Goal: Check status

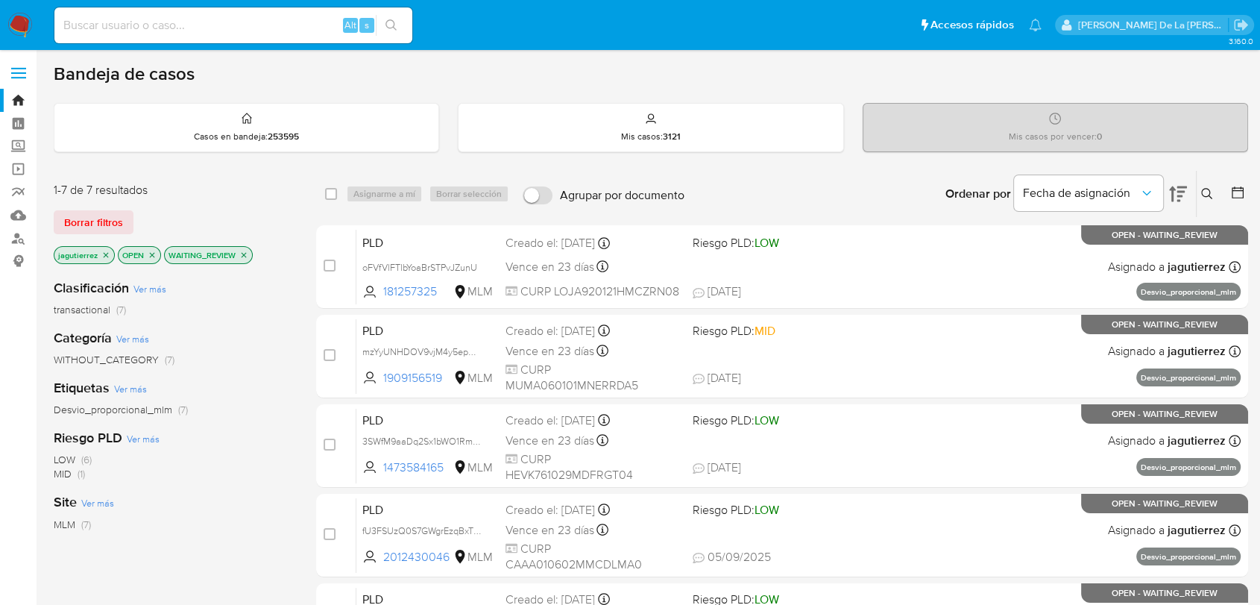
click at [16, 25] on img at bounding box center [19, 25] width 25 height 25
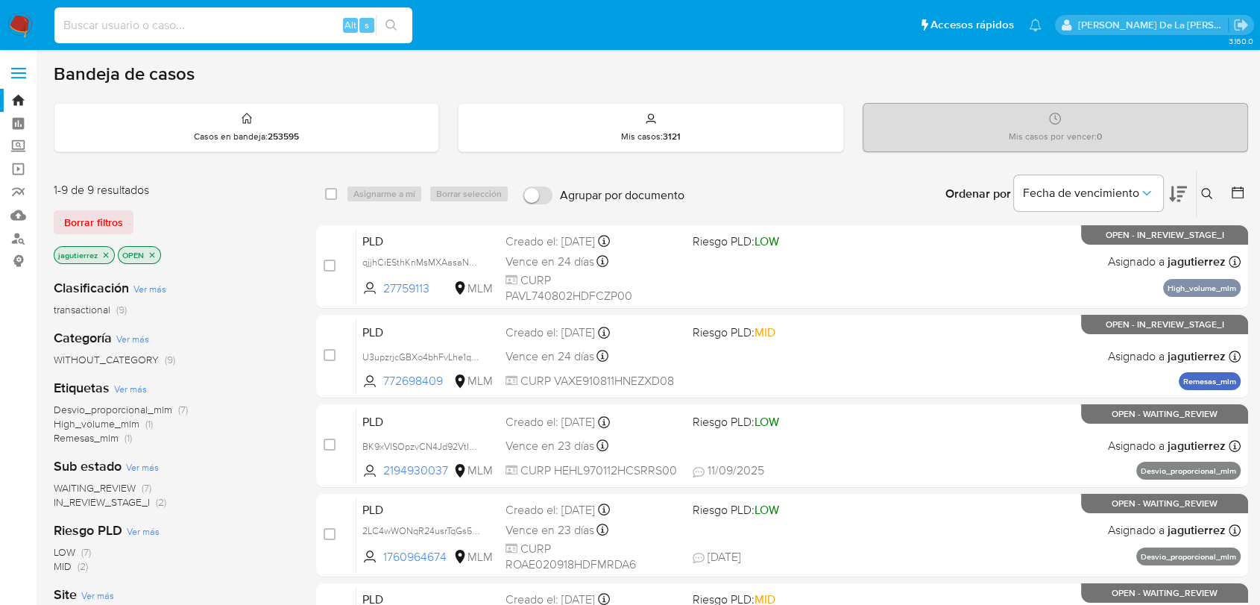
click at [110, 31] on input at bounding box center [233, 25] width 358 height 19
paste input "18076276"
type input "18076276"
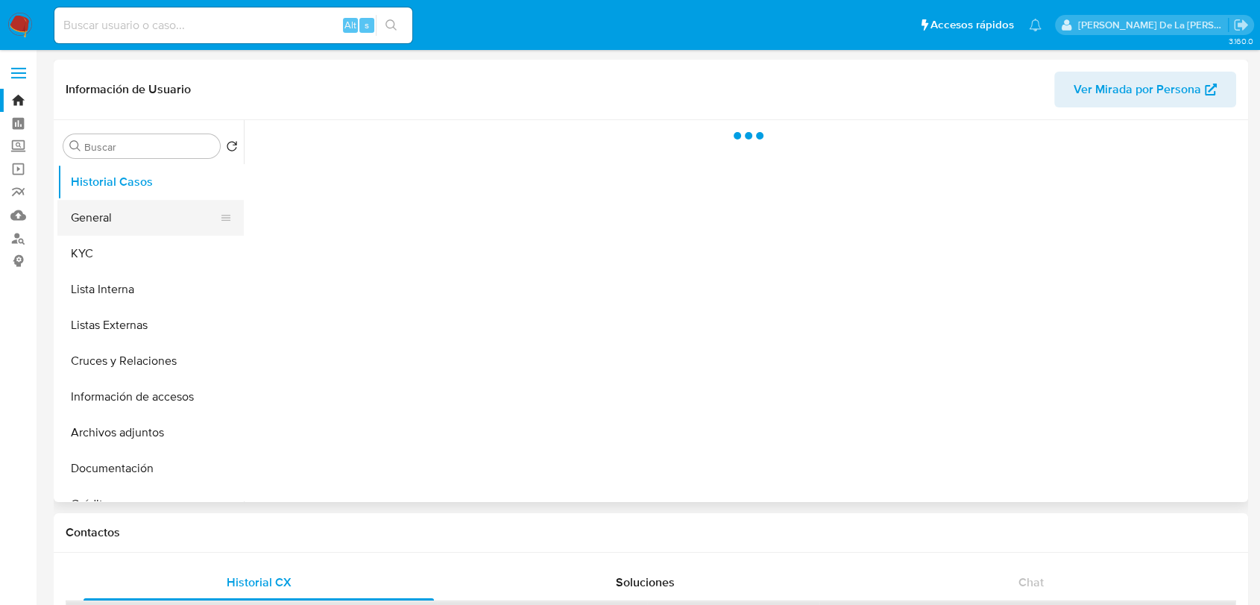
click at [186, 221] on button "General" at bounding box center [144, 218] width 174 height 36
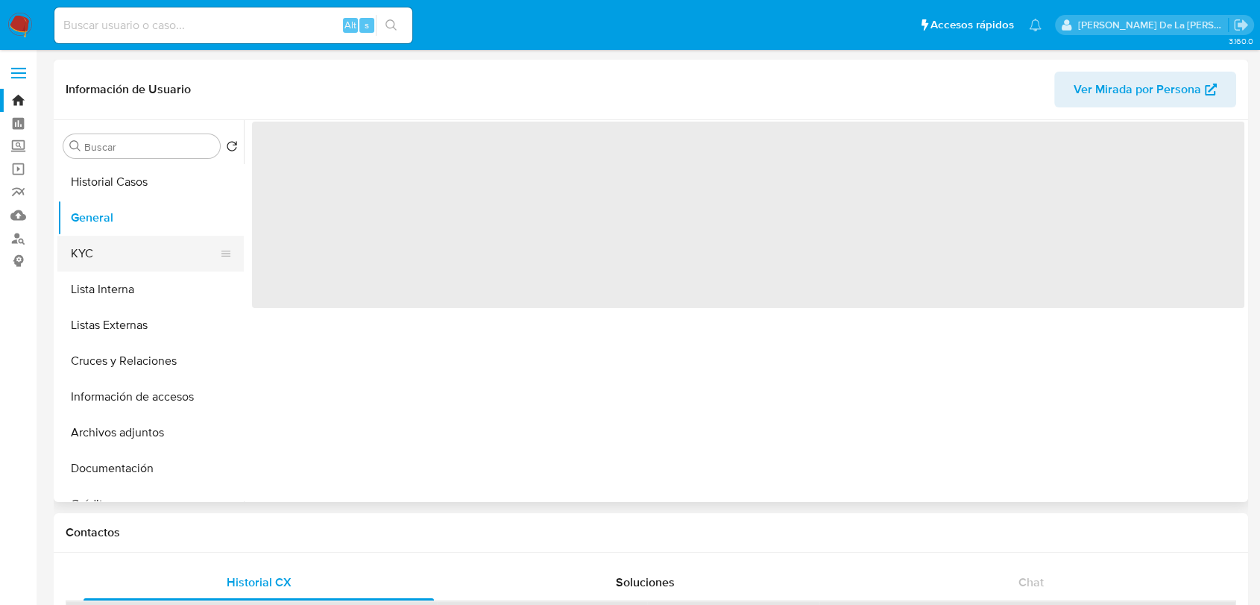
select select "10"
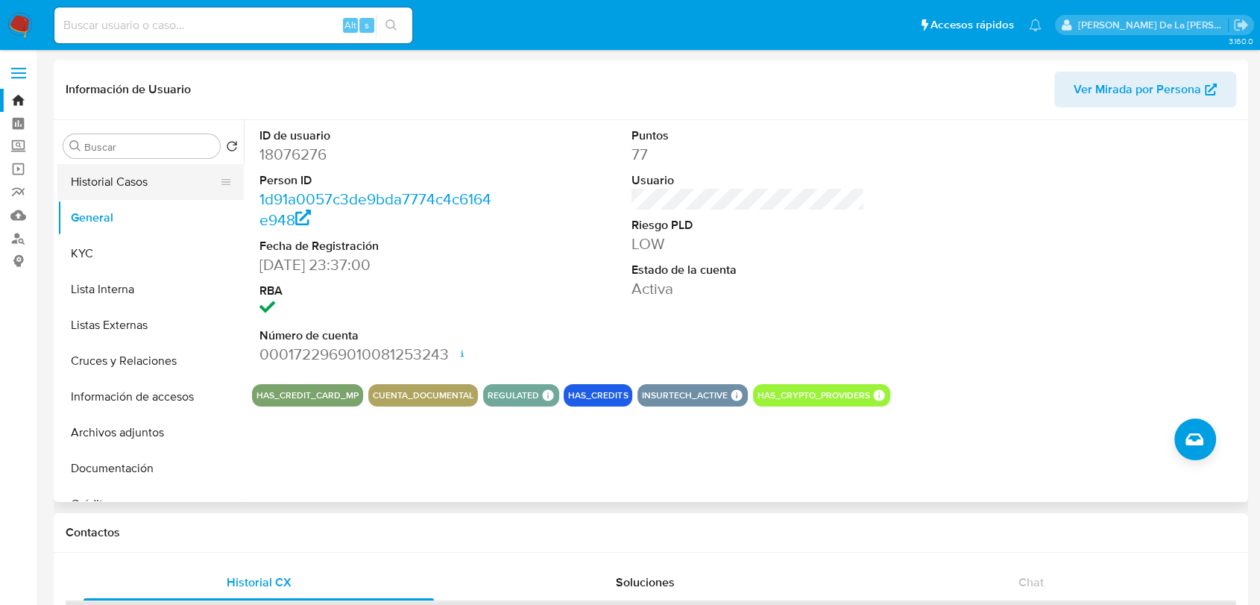
click at [139, 179] on button "Historial Casos" at bounding box center [144, 182] width 174 height 36
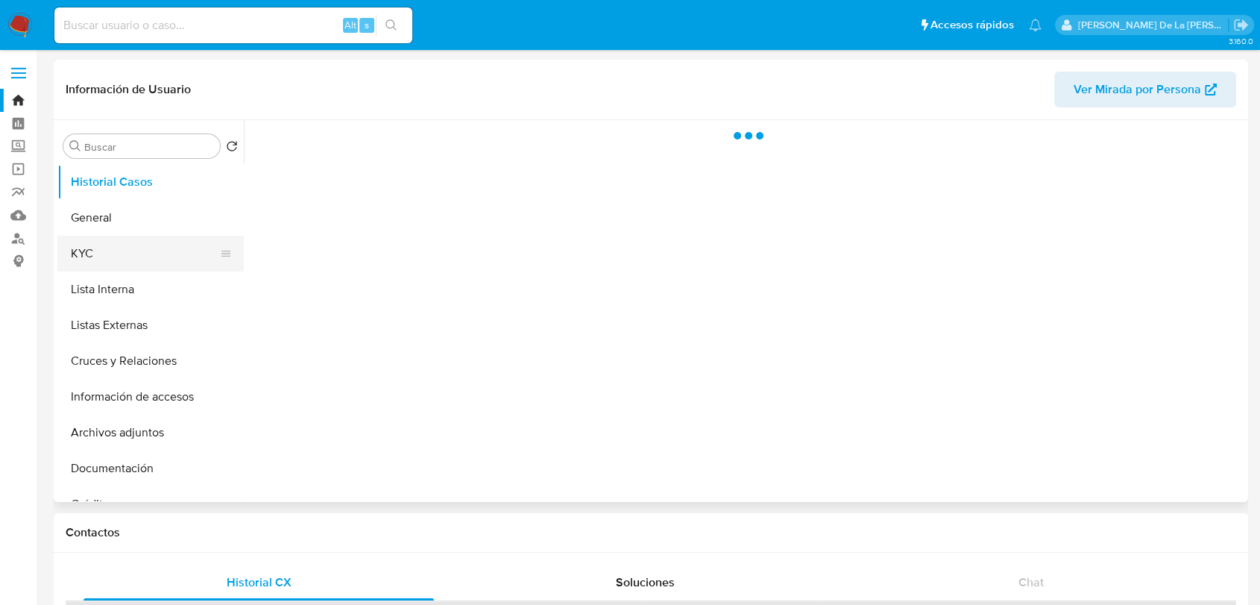
click at [121, 247] on button "KYC" at bounding box center [144, 254] width 174 height 36
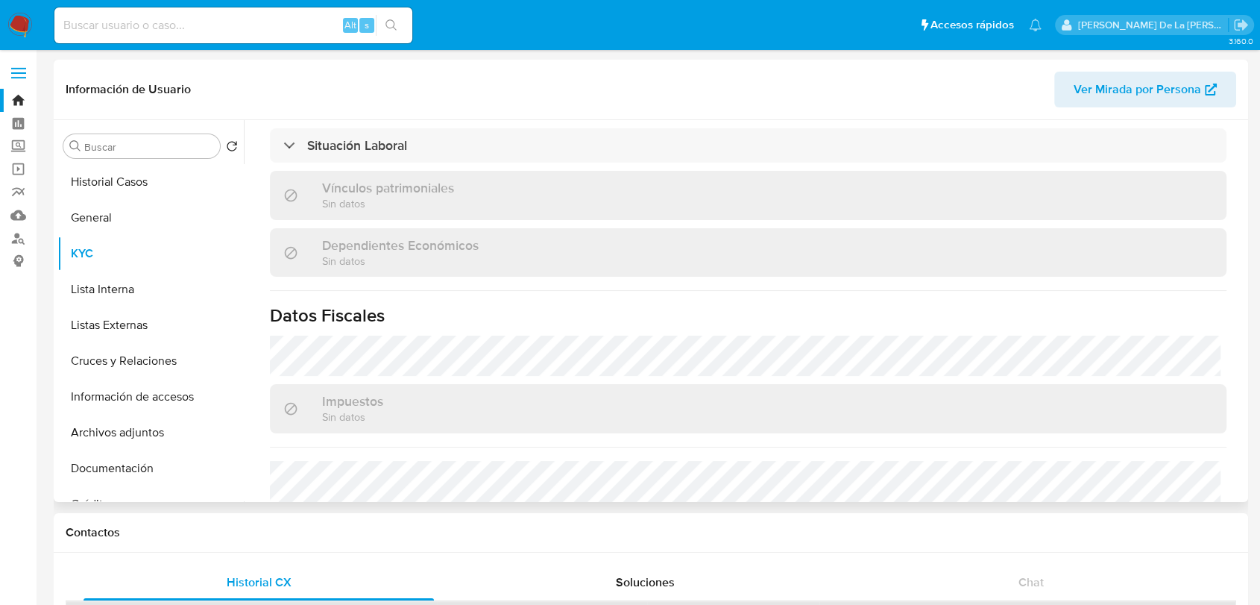
scroll to position [927, 0]
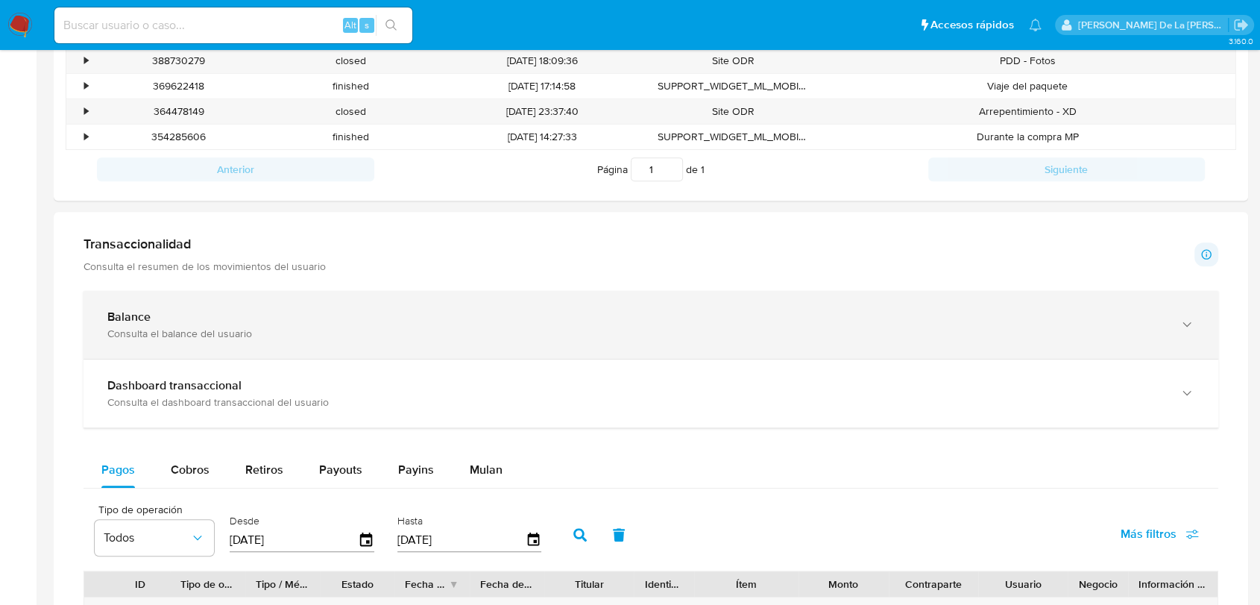
click at [234, 335] on div "Consulta el balance del usuario" at bounding box center [635, 332] width 1057 height 13
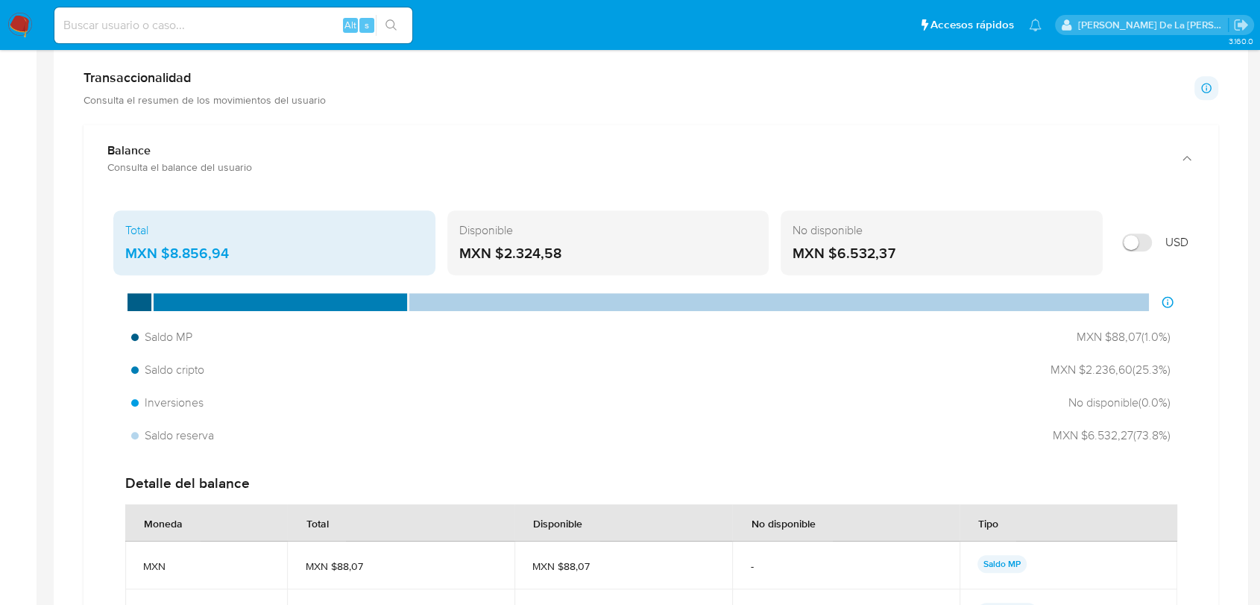
scroll to position [1242, 0]
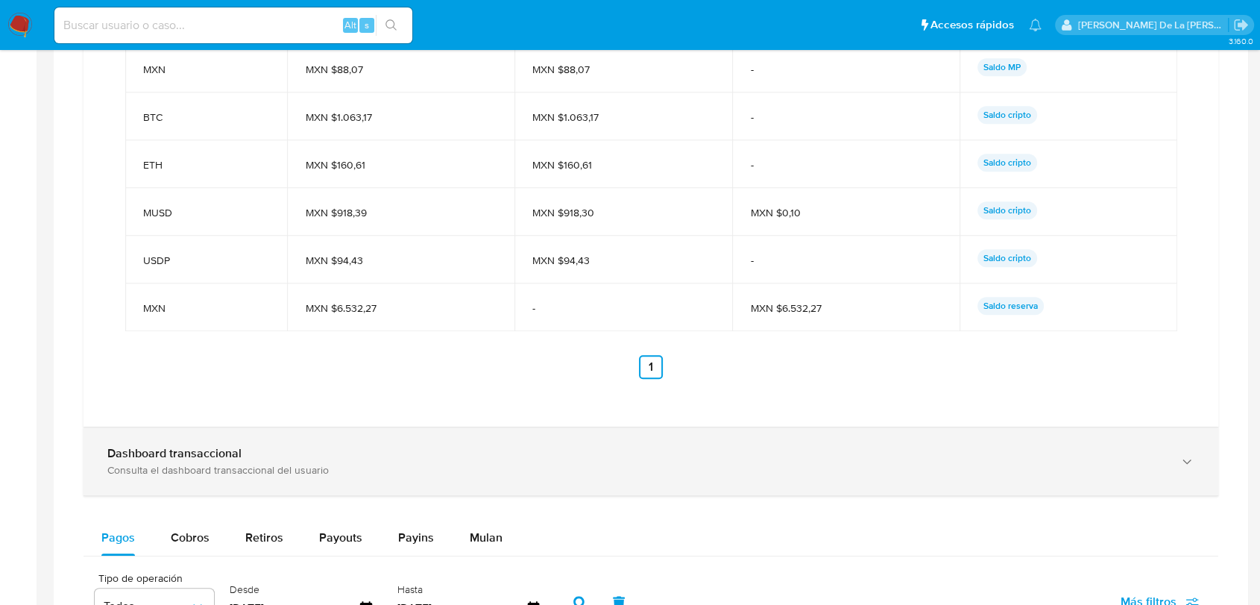
click at [215, 479] on div "Dashboard transaccional Consulta el dashboard transaccional del usuario" at bounding box center [650, 461] width 1135 height 68
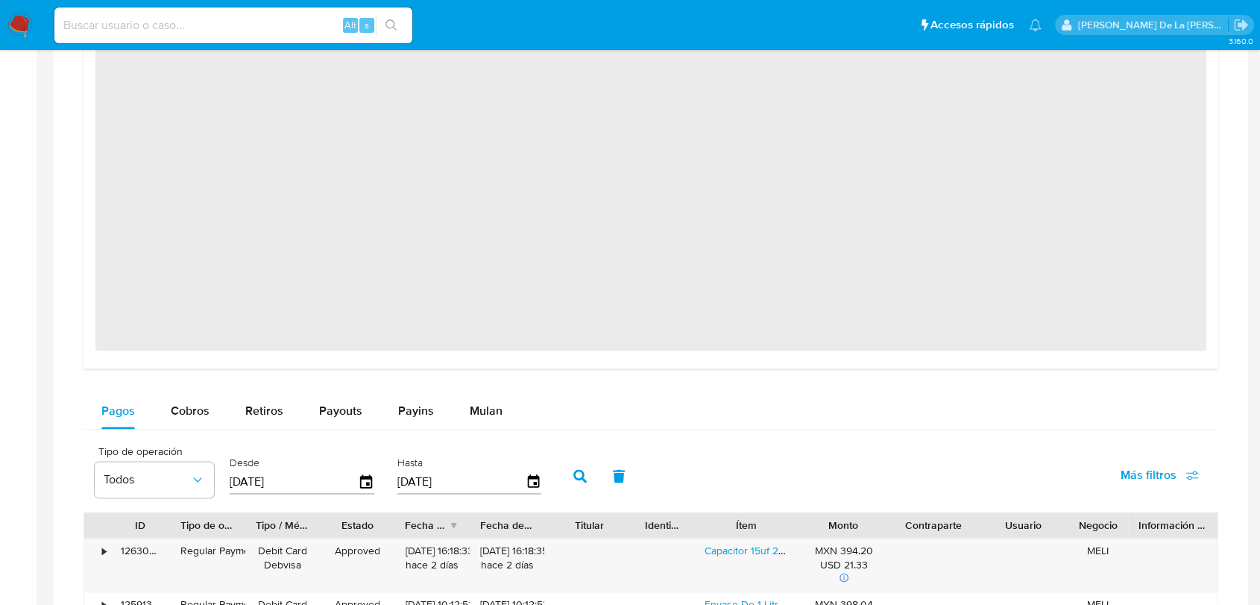
scroll to position [2402, 0]
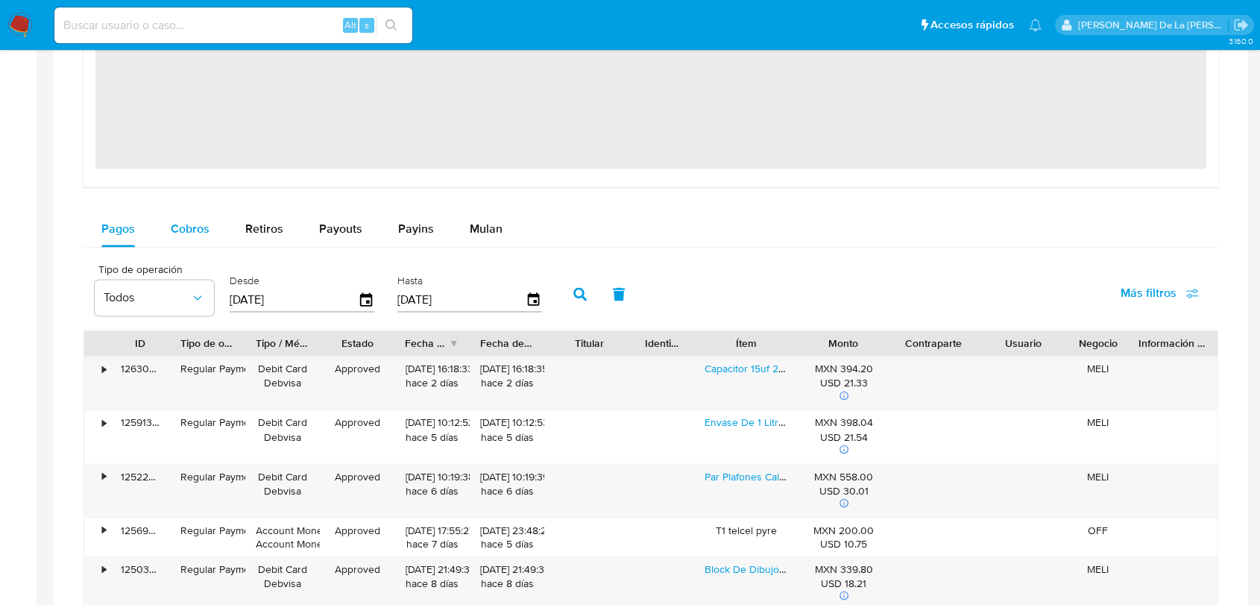
click at [200, 232] on span "Cobros" at bounding box center [190, 228] width 39 height 17
select select "10"
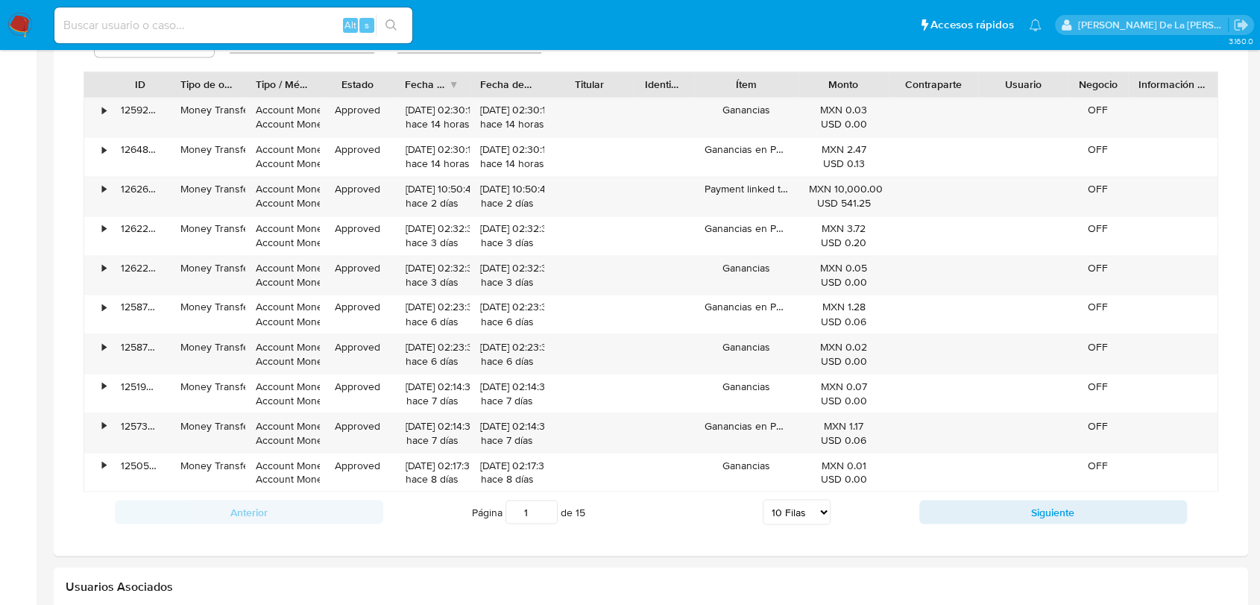
scroll to position [2650, 0]
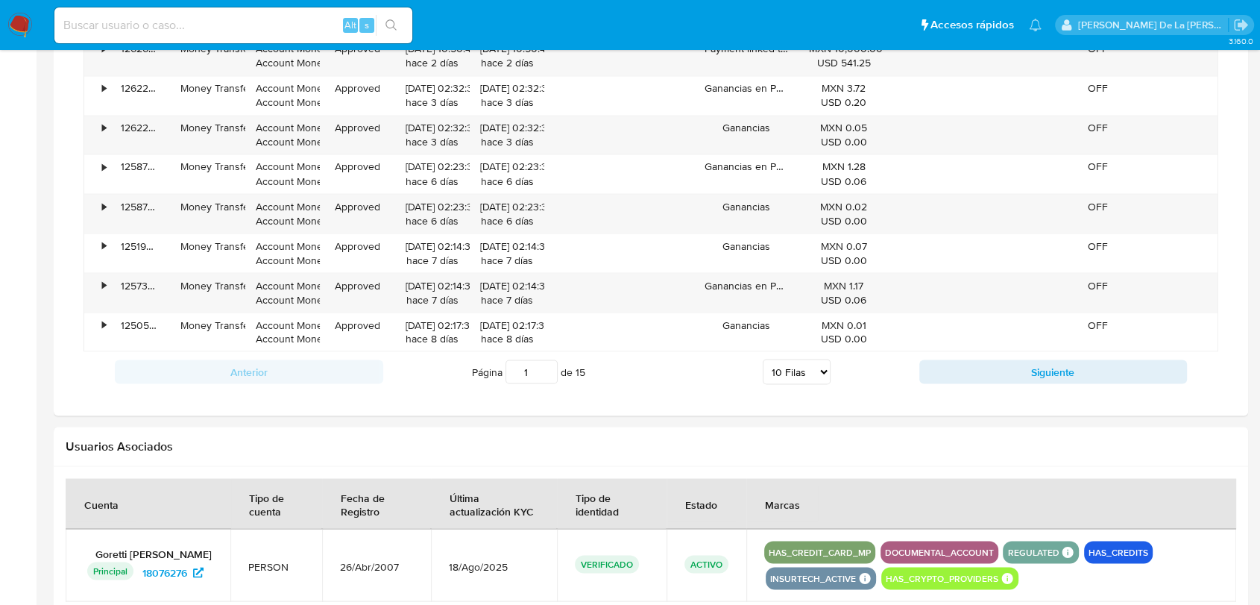
click at [962, 382] on div "Anterior Página 1 de 15 5 Filas 10 Filas 20 Filas 25 Filas 50 Filas 100 Filas S…" at bounding box center [650, 371] width 1135 height 40
click at [966, 372] on button "Siguiente" at bounding box center [1053, 371] width 268 height 24
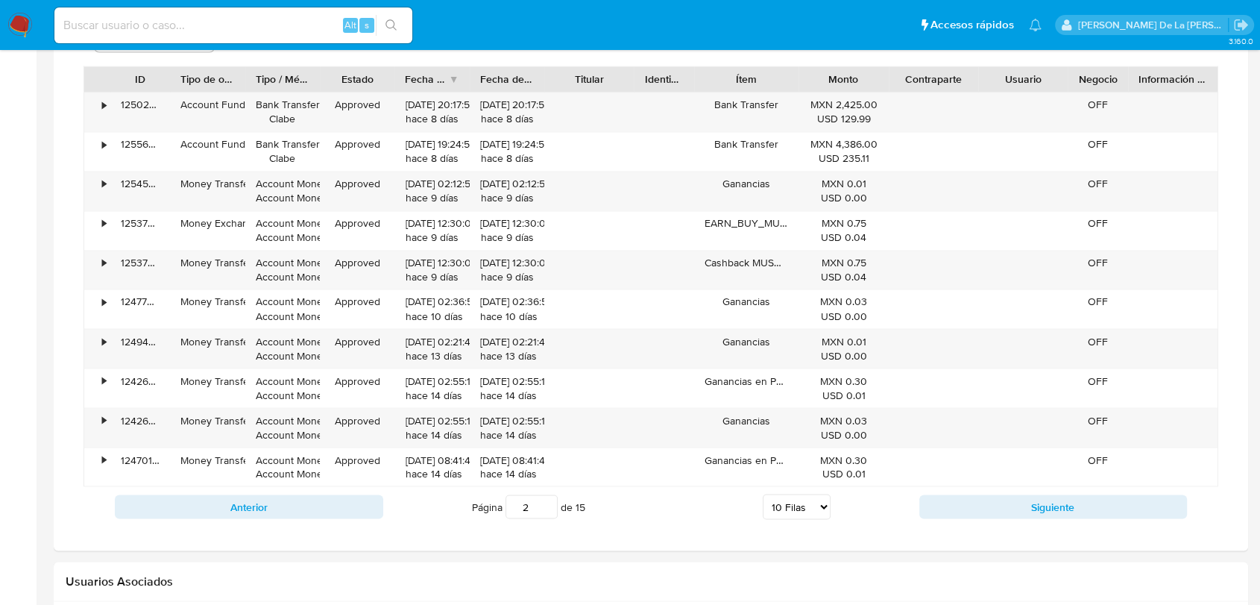
scroll to position [2638, 0]
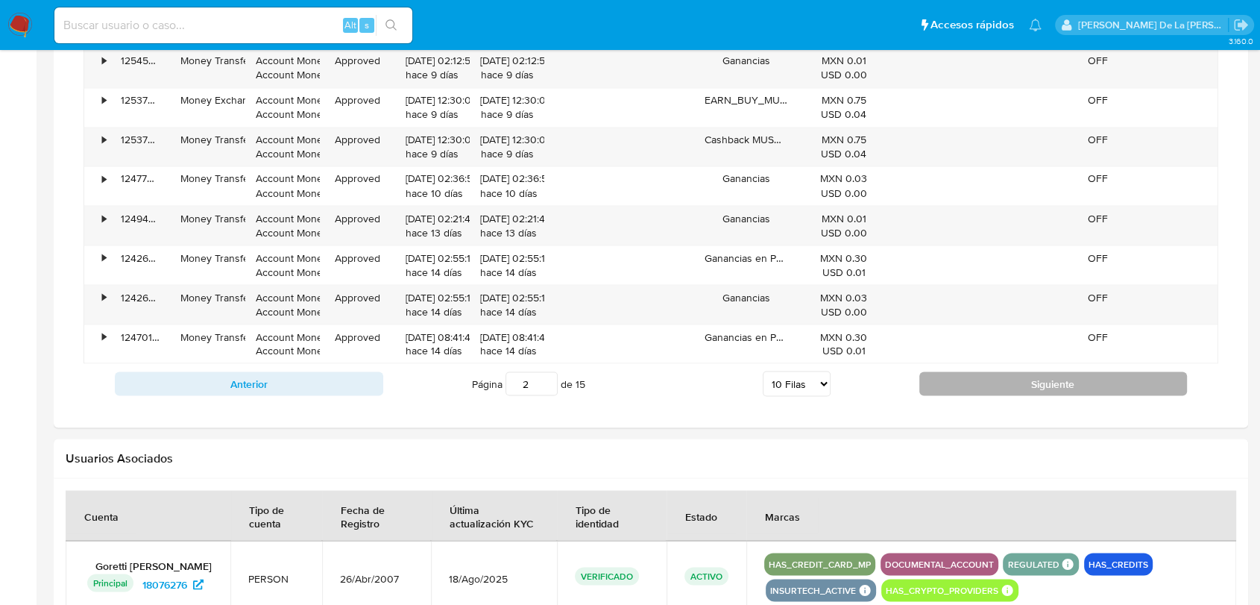
click at [989, 386] on button "Siguiente" at bounding box center [1053, 383] width 268 height 24
type input "3"
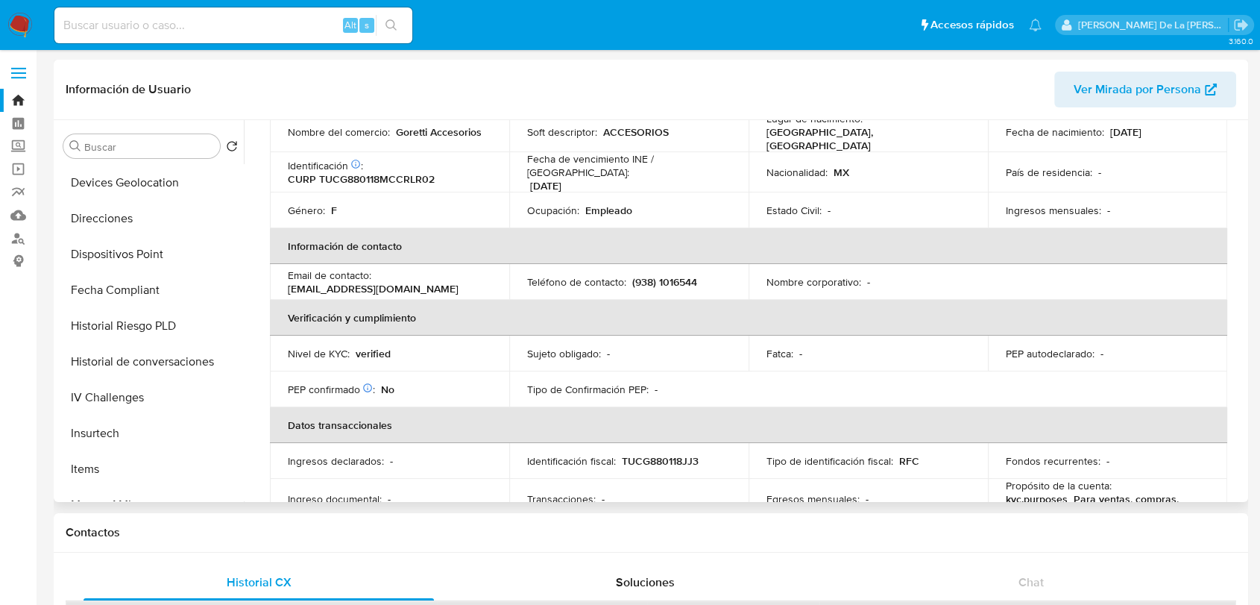
scroll to position [0, 0]
